Goal: Find specific page/section

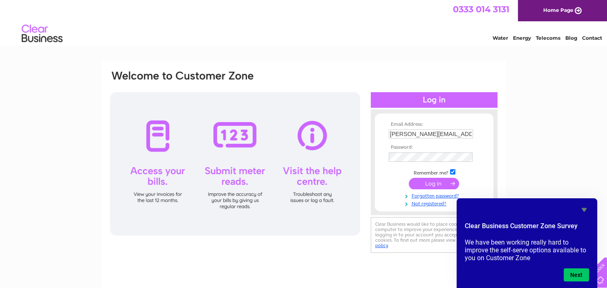
click at [425, 182] on input "submit" at bounding box center [434, 183] width 50 height 11
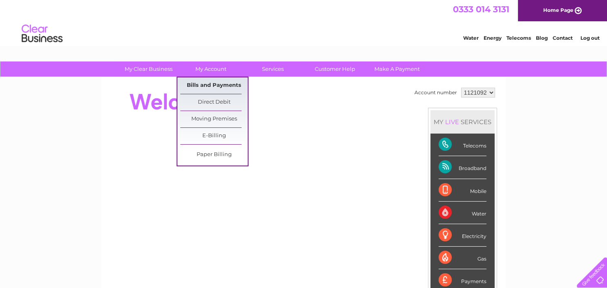
click at [214, 87] on link "Bills and Payments" at bounding box center [213, 85] width 67 height 16
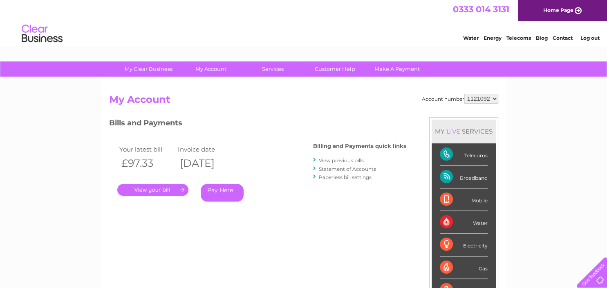
click at [167, 189] on link "." at bounding box center [152, 190] width 71 height 12
